Goal: Task Accomplishment & Management: Manage account settings

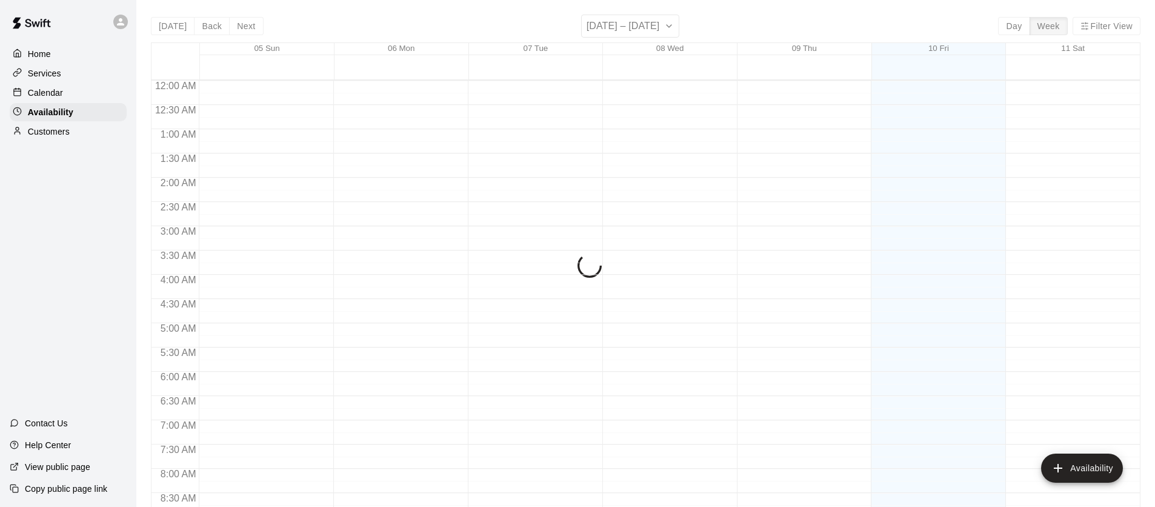
scroll to position [711, 0]
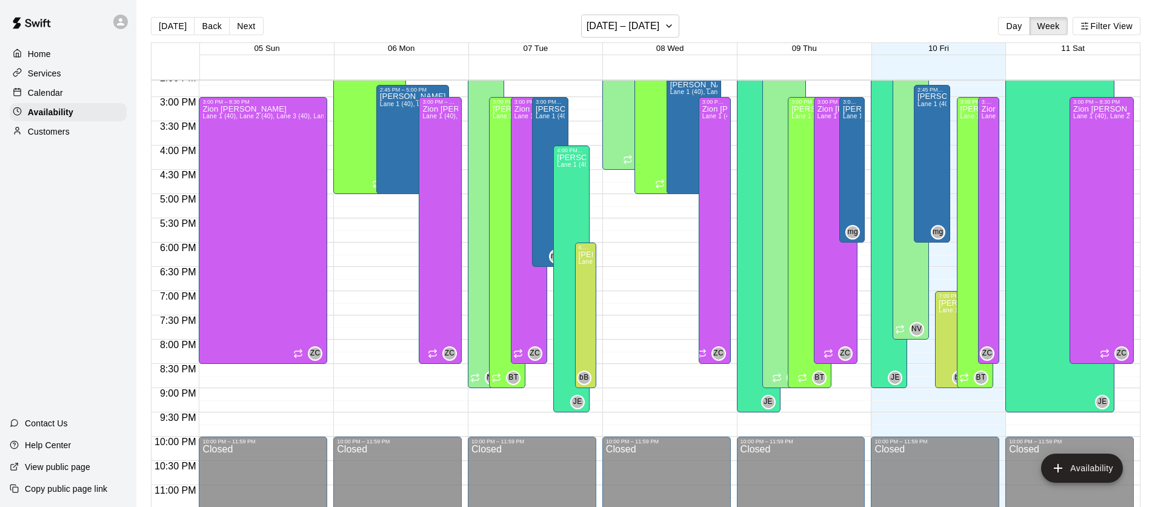
click at [42, 87] on p "Calendar" at bounding box center [45, 93] width 35 height 12
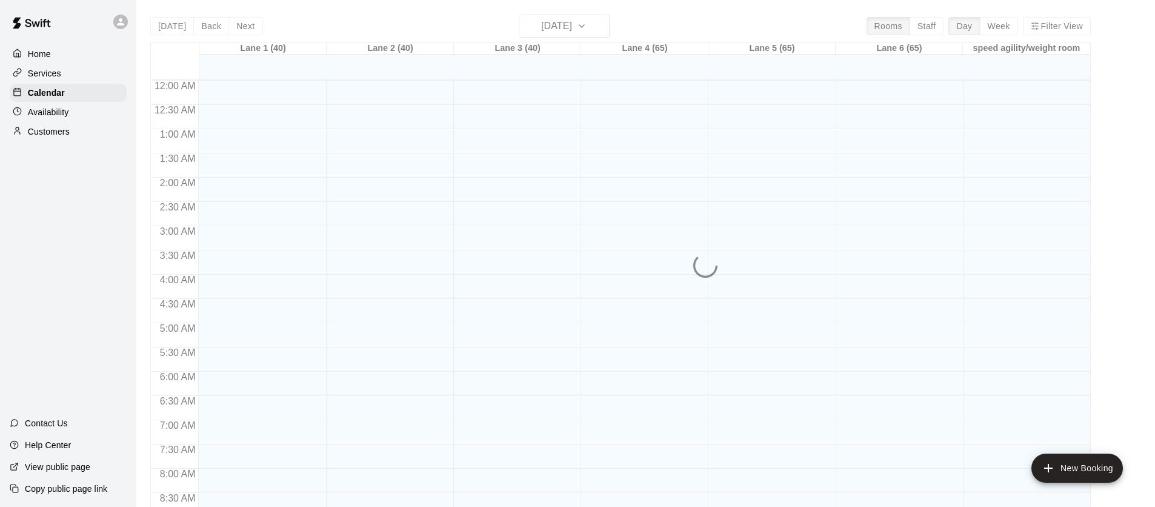
scroll to position [687, 0]
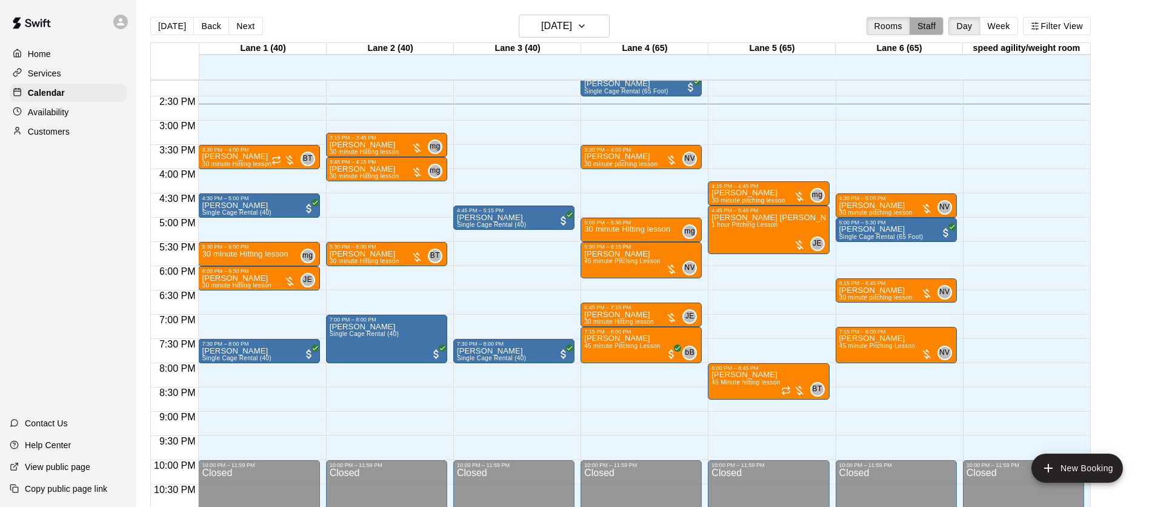
click at [935, 22] on button "Staff" at bounding box center [927, 26] width 35 height 18
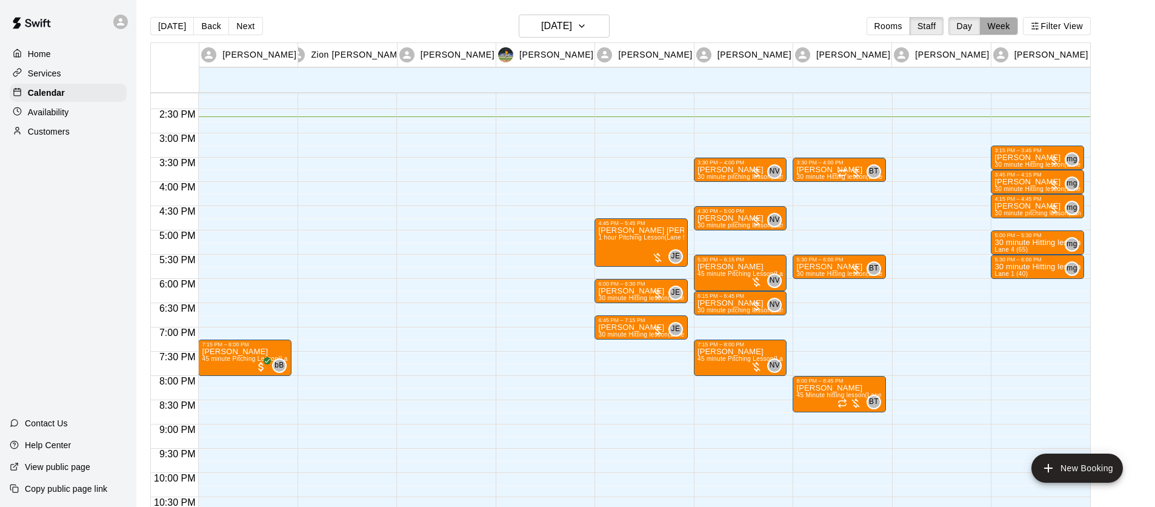
click at [1006, 28] on button "Week" at bounding box center [999, 26] width 38 height 18
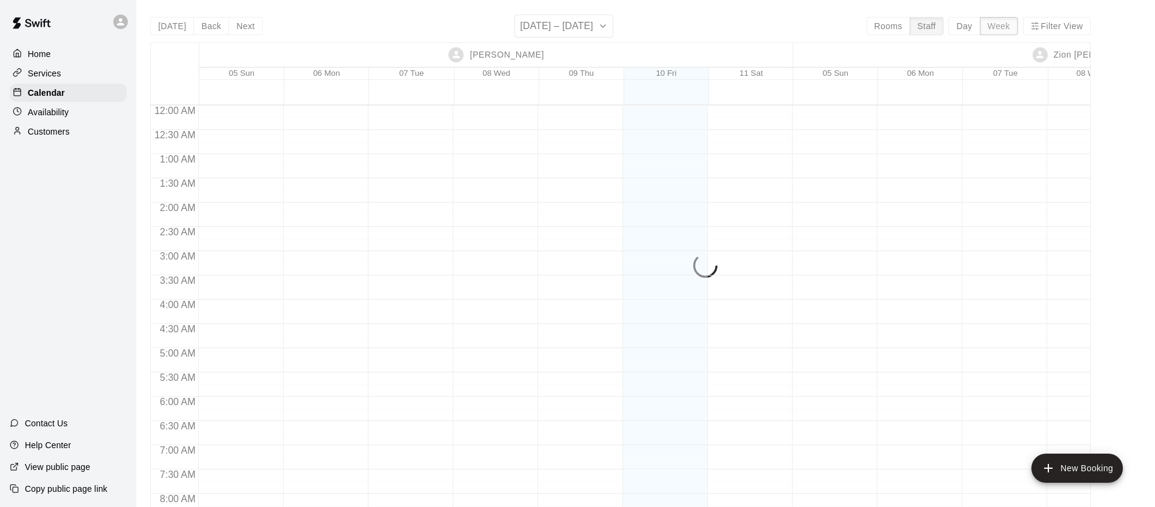
scroll to position [711, 0]
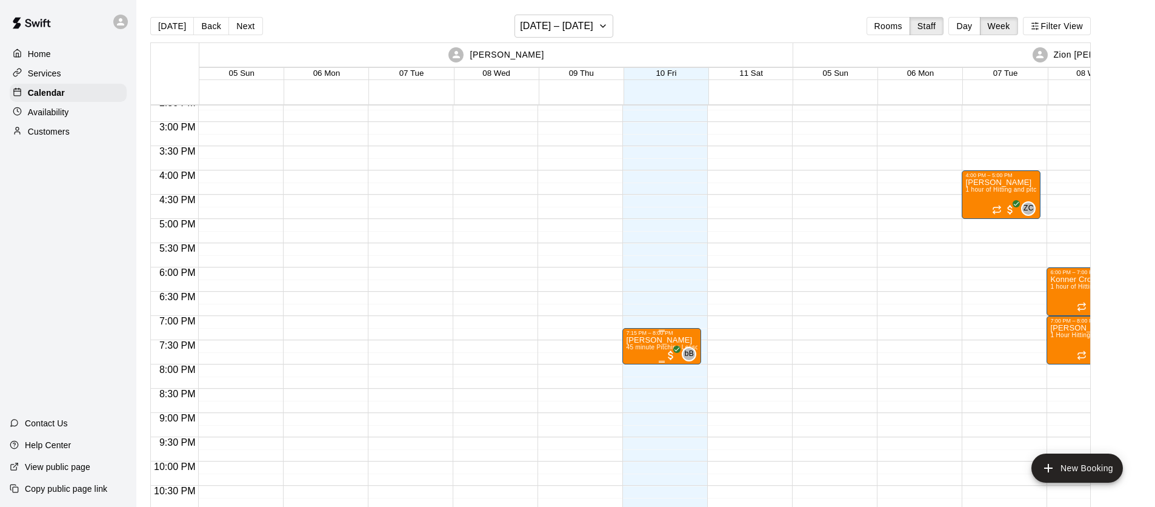
click at [651, 340] on p "[PERSON_NAME]" at bounding box center [662, 340] width 72 height 0
click at [682, 323] on div at bounding box center [577, 253] width 1155 height 507
click at [676, 334] on div "7:15 PM – 8:00 PM" at bounding box center [662, 333] width 72 height 6
click at [640, 338] on icon "edit" at bounding box center [638, 341] width 15 height 15
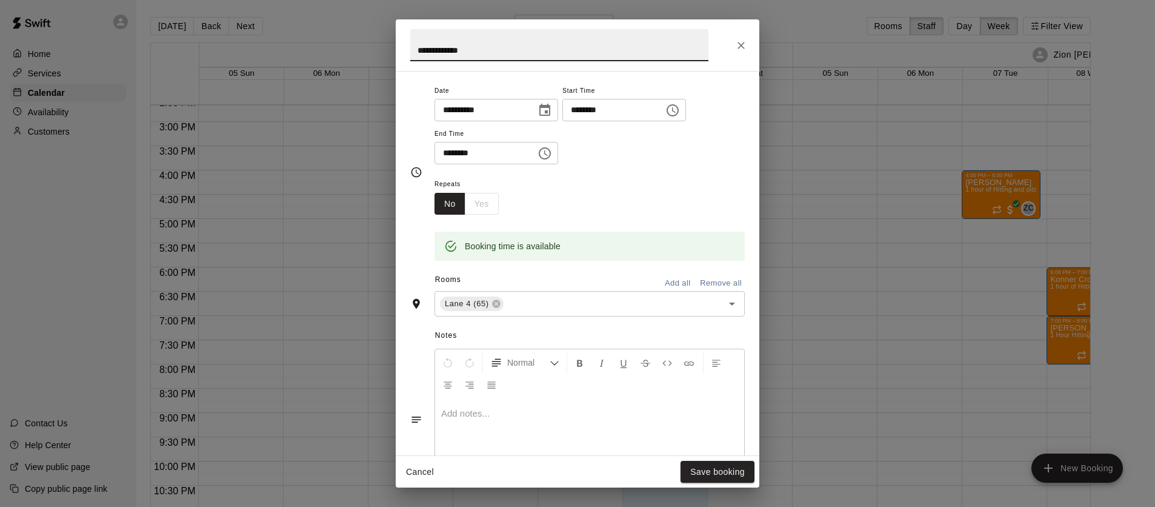
scroll to position [0, 0]
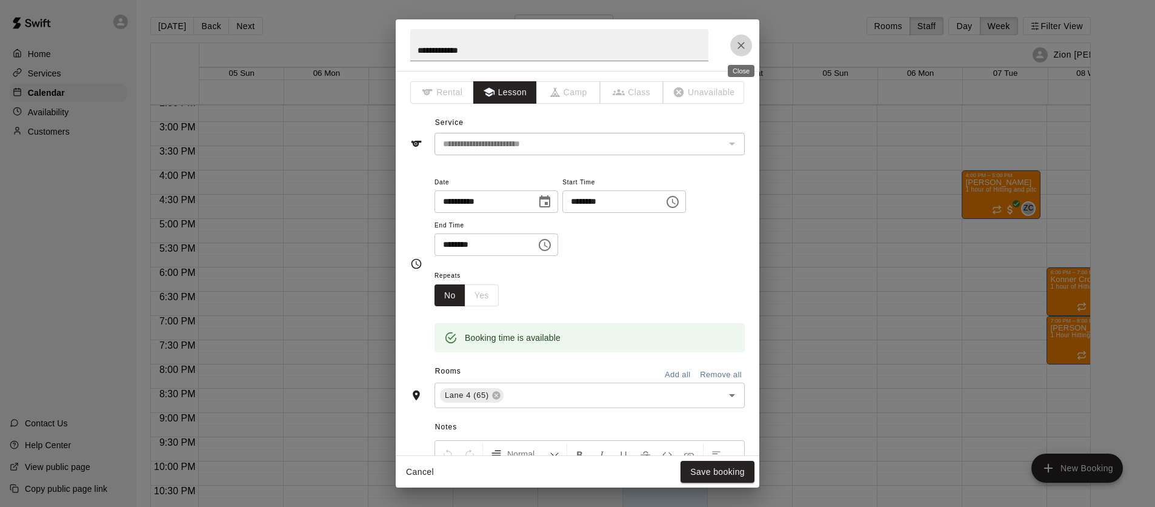
click at [740, 42] on icon "Close" at bounding box center [741, 45] width 12 height 12
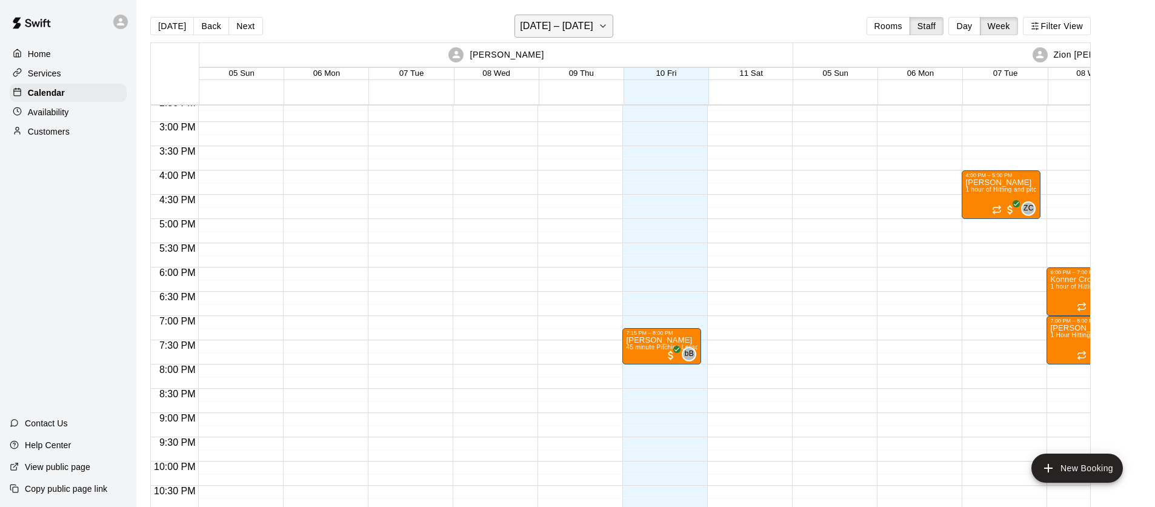
click at [562, 29] on h6 "[DATE] – [DATE]" at bounding box center [556, 26] width 73 height 17
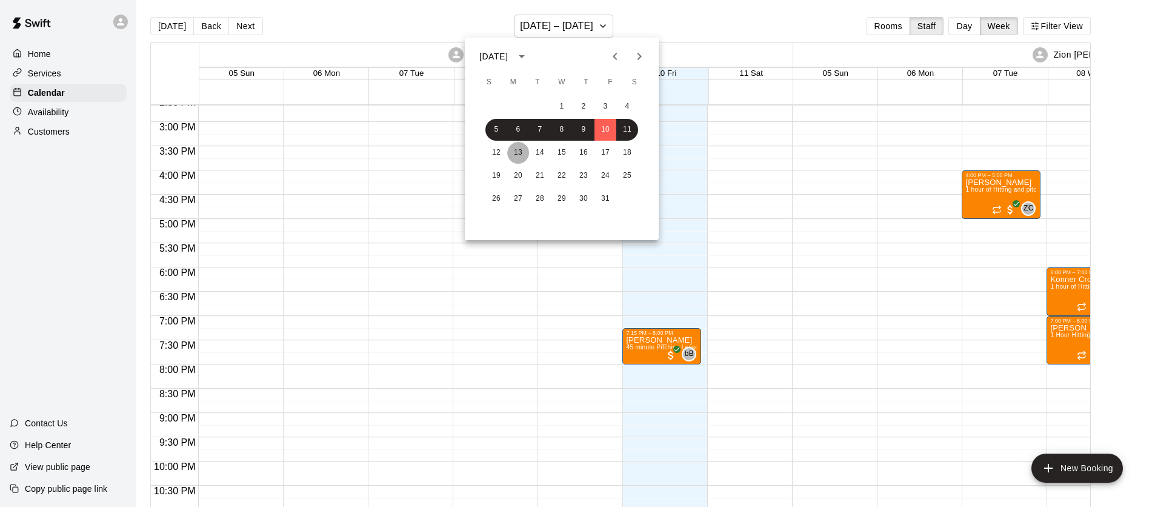
click at [526, 151] on button "13" at bounding box center [518, 153] width 22 height 22
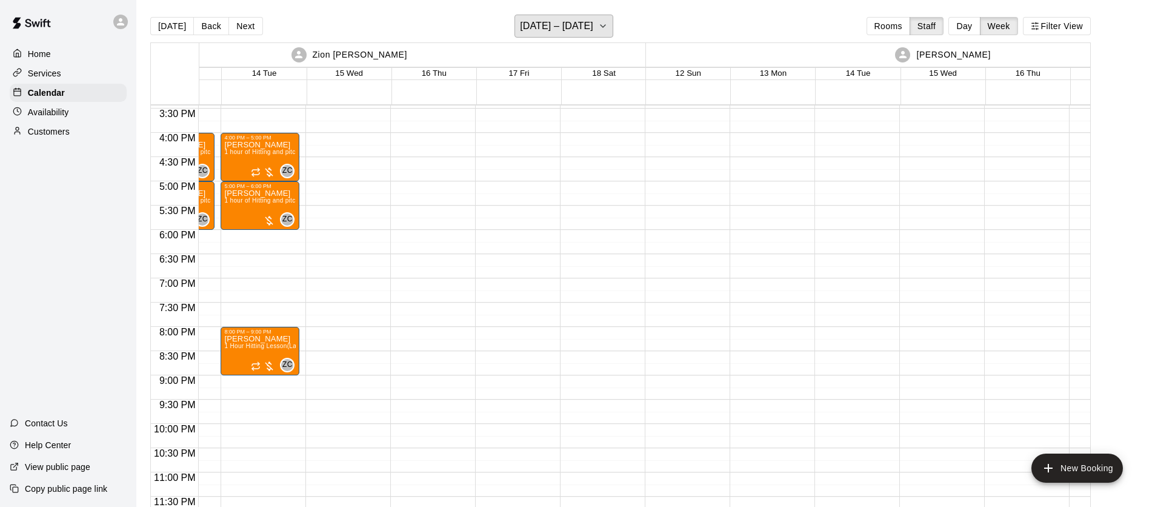
scroll to position [0, 881]
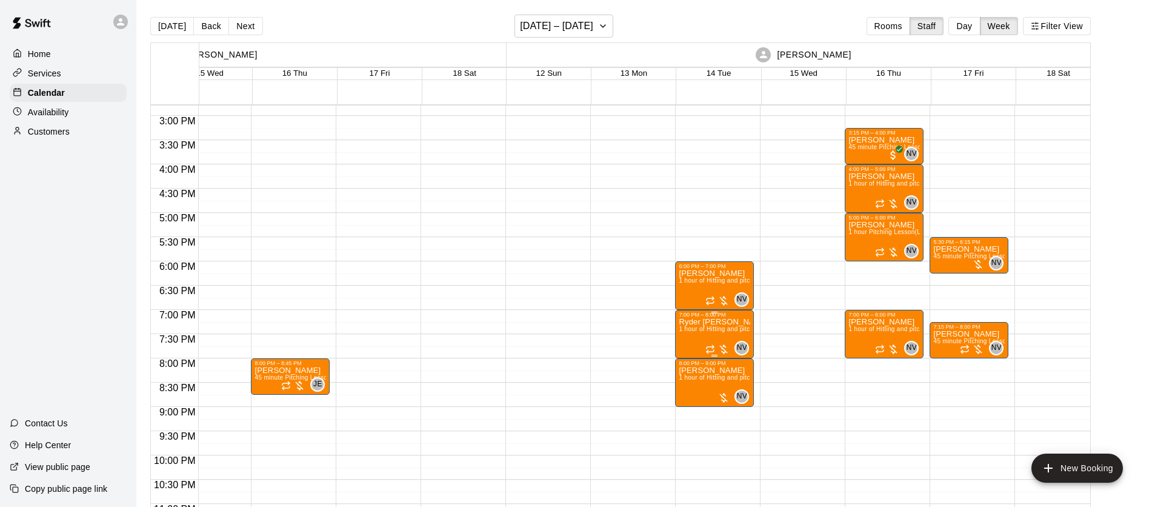
click at [699, 322] on p "Ryder [PERSON_NAME]" at bounding box center [715, 322] width 72 height 0
click at [691, 329] on icon "edit" at bounding box center [691, 334] width 15 height 15
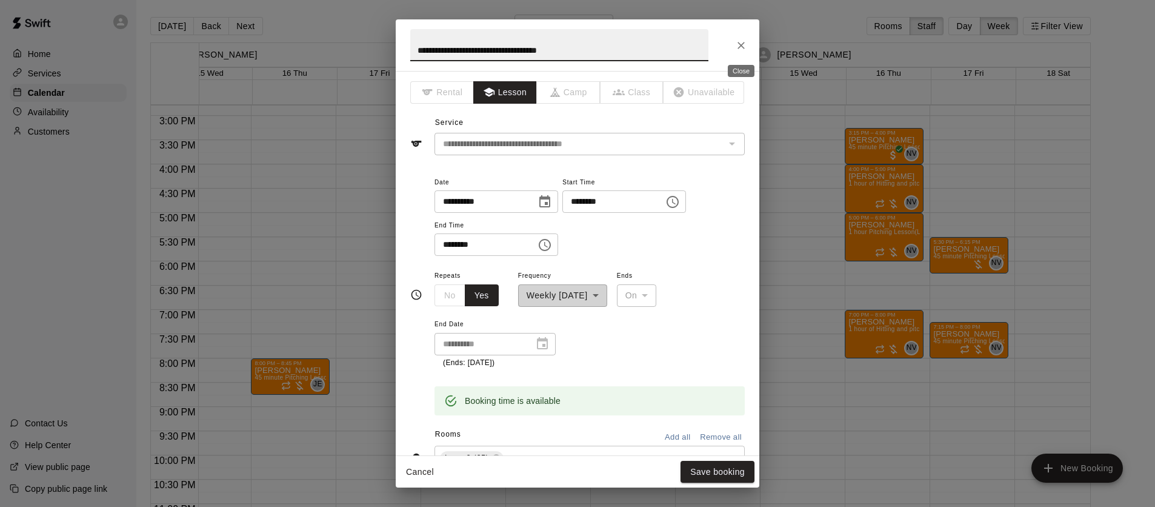
click at [736, 45] on icon "Close" at bounding box center [741, 45] width 12 height 12
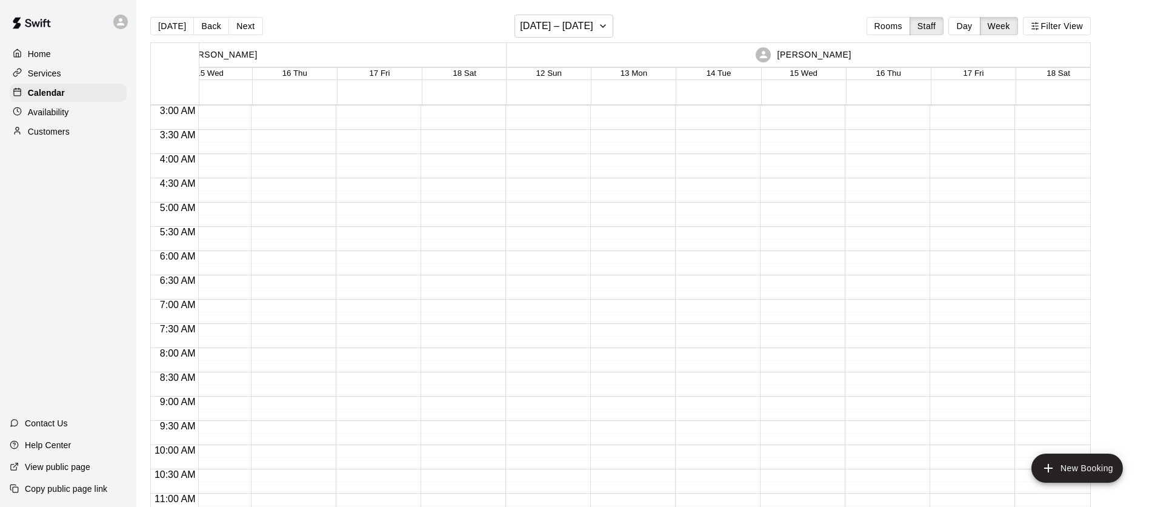
scroll to position [0, 2662]
